Goal: Task Accomplishment & Management: Manage account settings

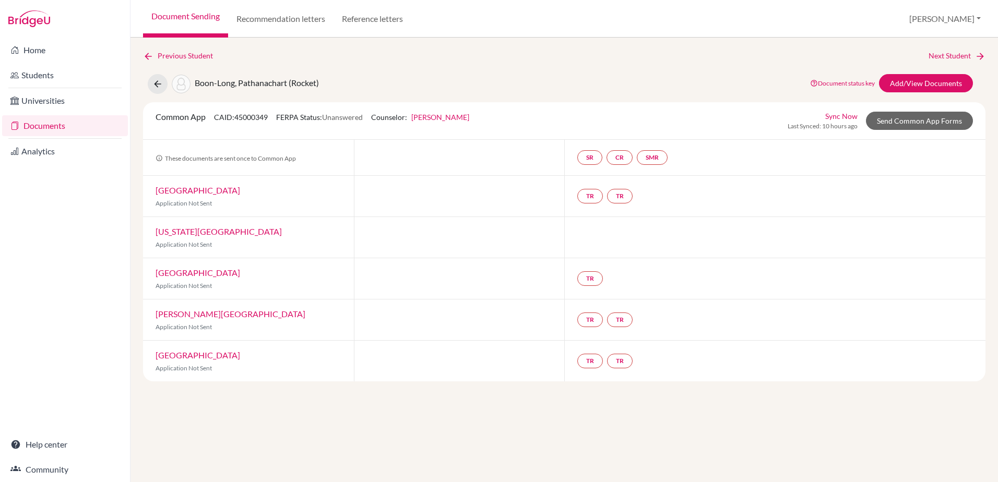
click at [23, 121] on link "Documents" at bounding box center [65, 125] width 126 height 21
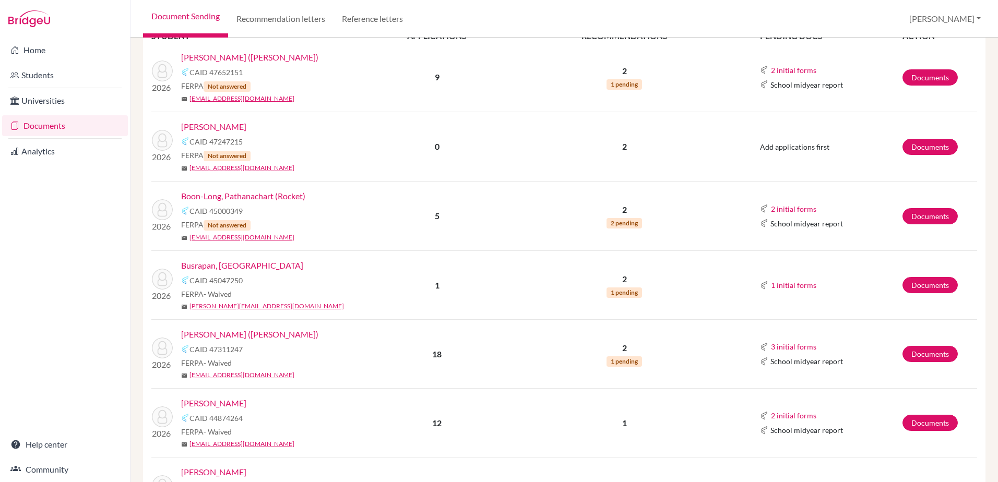
scroll to position [209, 0]
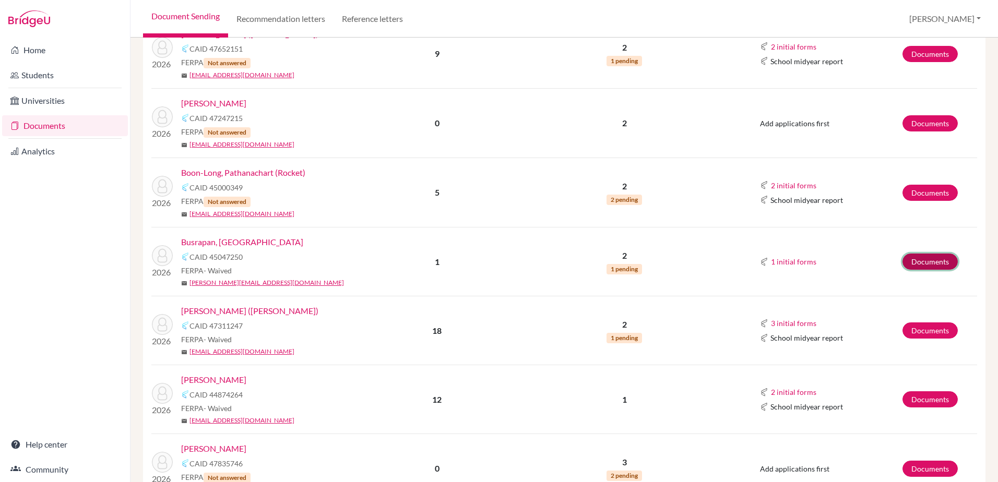
click at [920, 265] on link "Documents" at bounding box center [930, 262] width 55 height 16
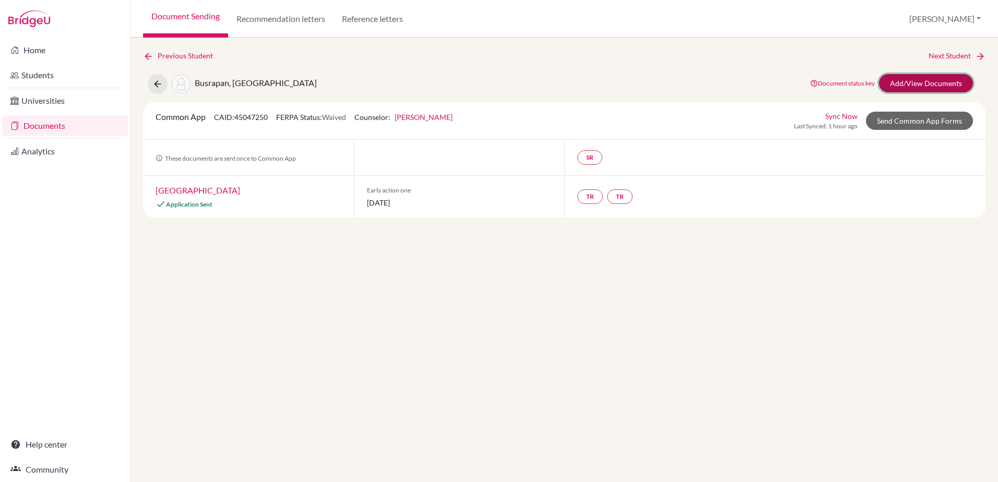
click at [914, 87] on link "Add/View Documents" at bounding box center [926, 83] width 94 height 18
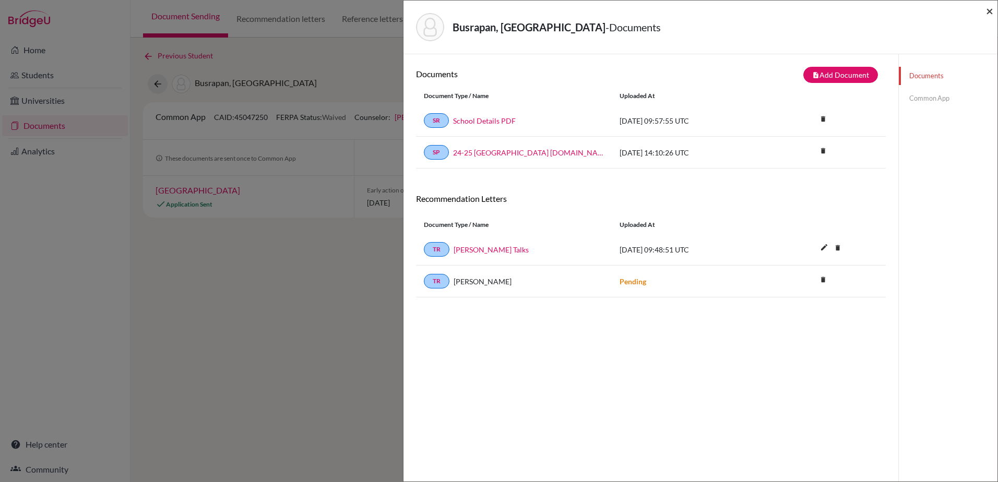
click at [987, 9] on span "×" at bounding box center [989, 10] width 7 height 15
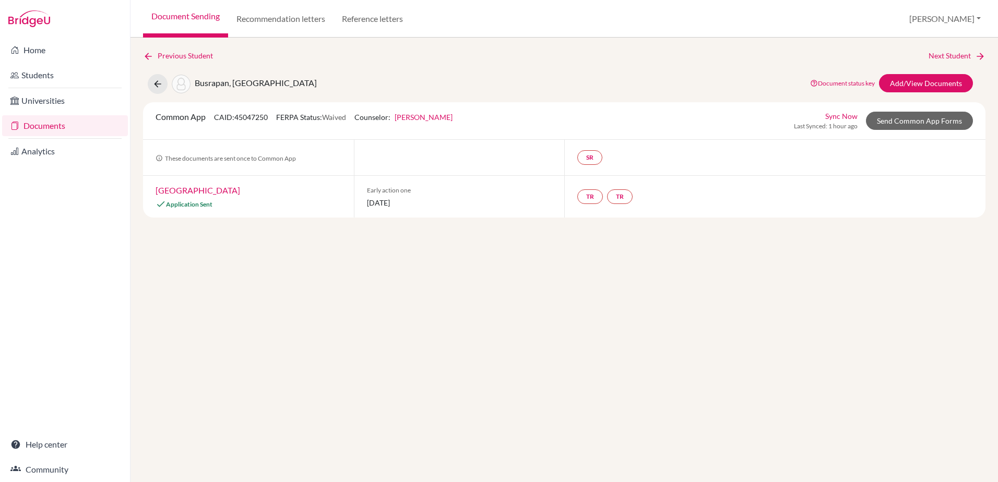
click at [48, 124] on link "Documents" at bounding box center [65, 125] width 126 height 21
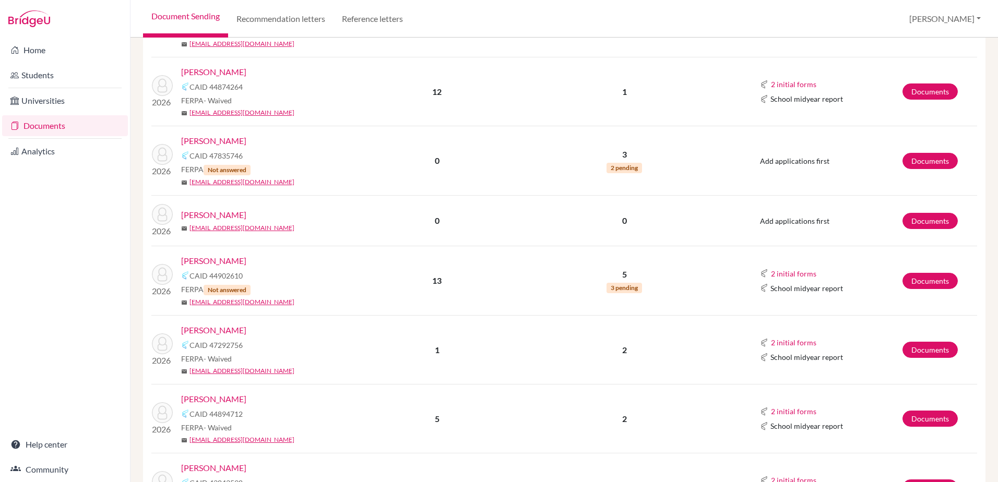
scroll to position [522, 0]
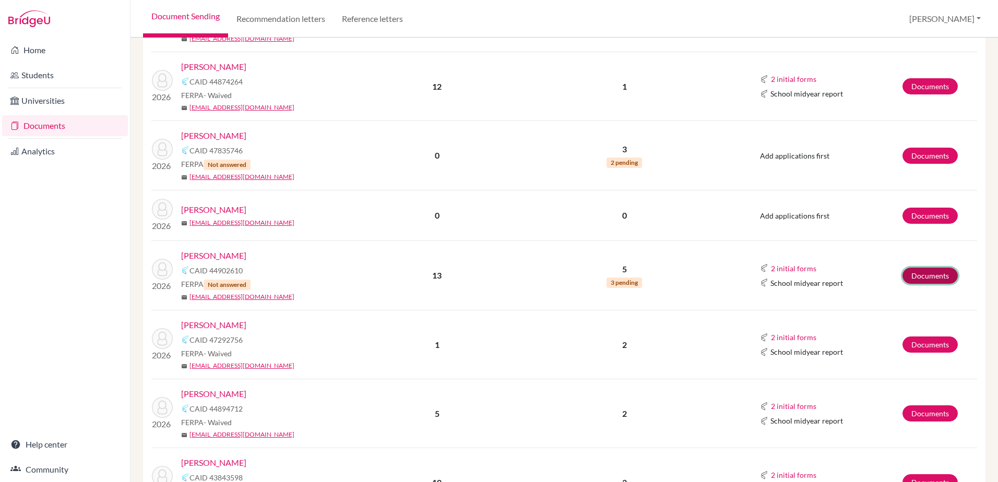
click at [919, 281] on link "Documents" at bounding box center [930, 276] width 55 height 16
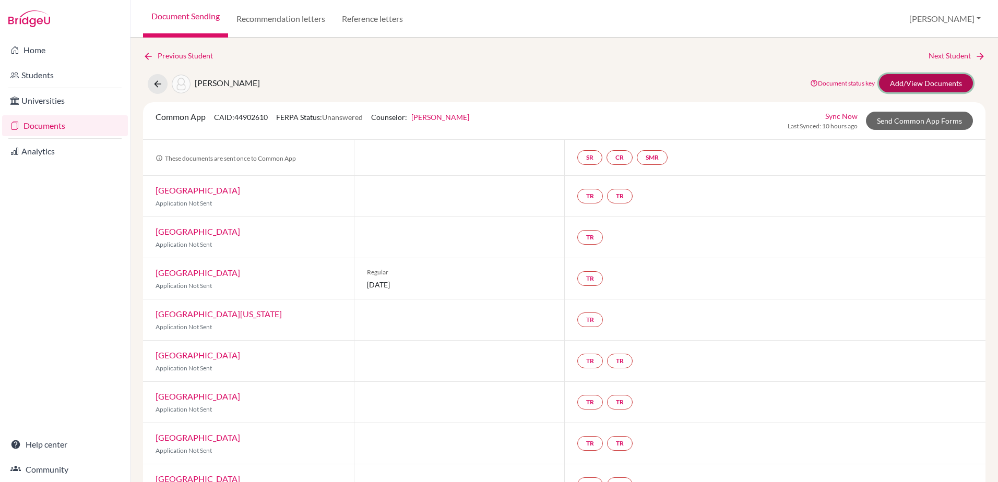
click at [894, 85] on link "Add/View Documents" at bounding box center [926, 83] width 94 height 18
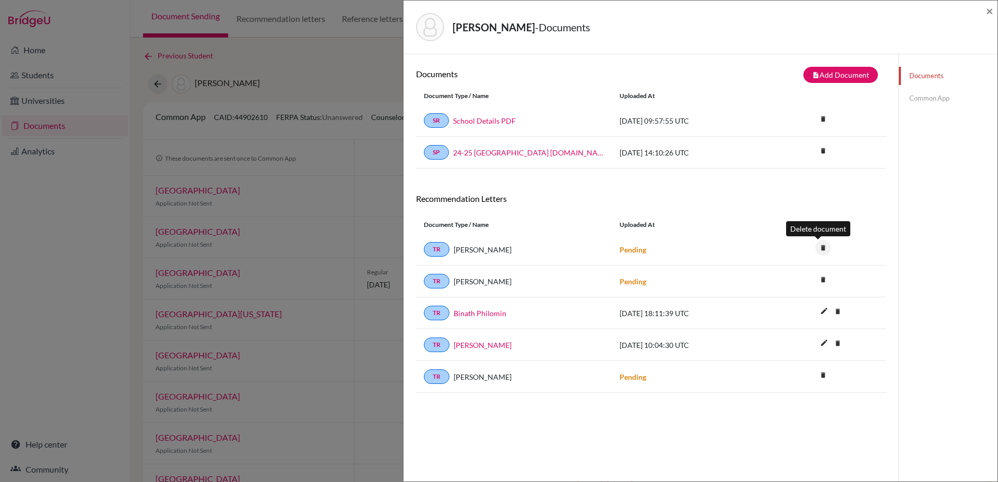
click at [818, 252] on icon "delete" at bounding box center [824, 248] width 16 height 16
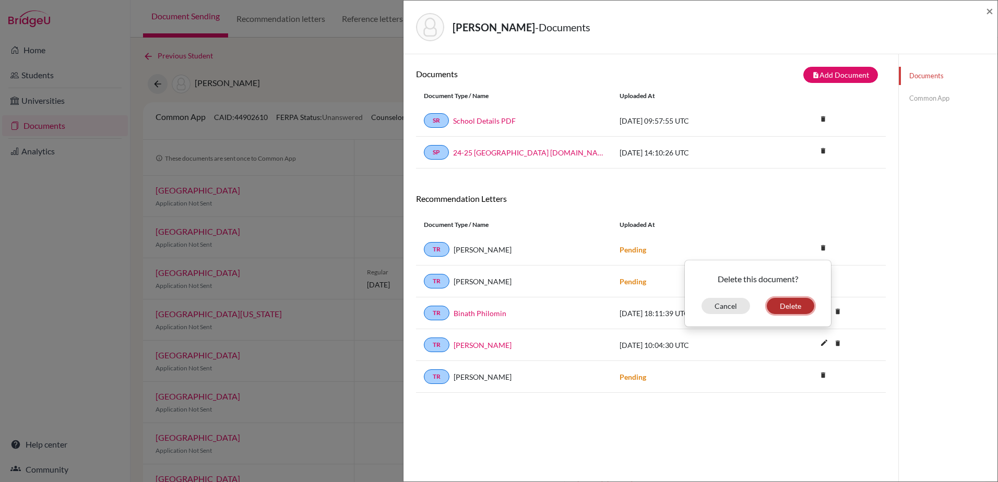
click at [780, 304] on button "Delete" at bounding box center [791, 306] width 48 height 16
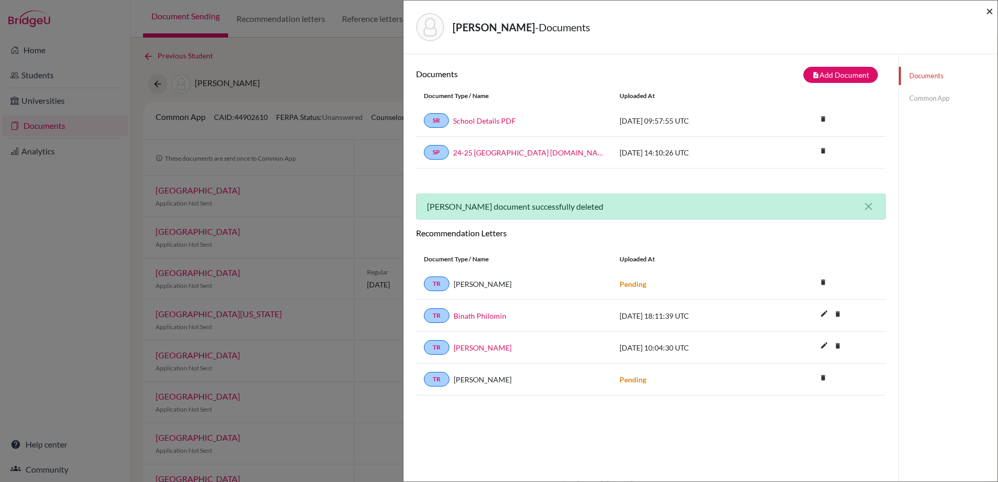
click at [990, 11] on span "×" at bounding box center [989, 10] width 7 height 15
